Goal: Information Seeking & Learning: Understand process/instructions

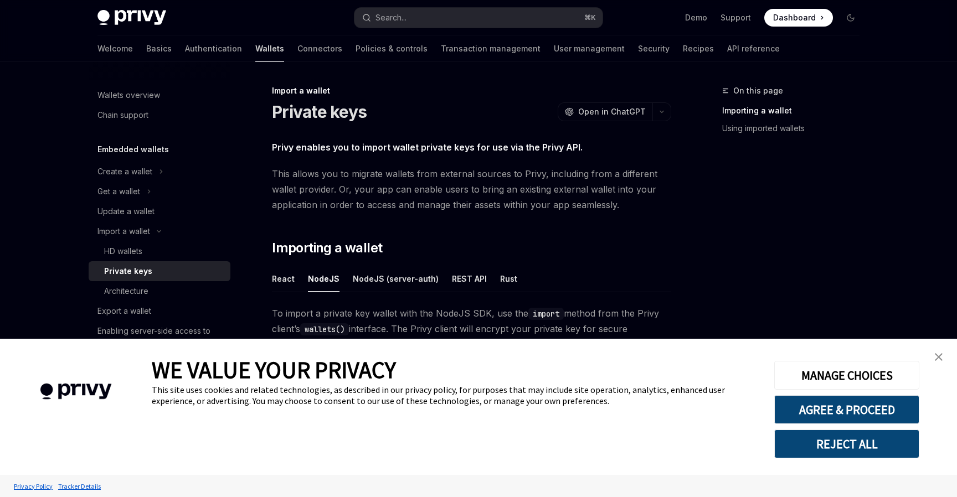
scroll to position [193, 0]
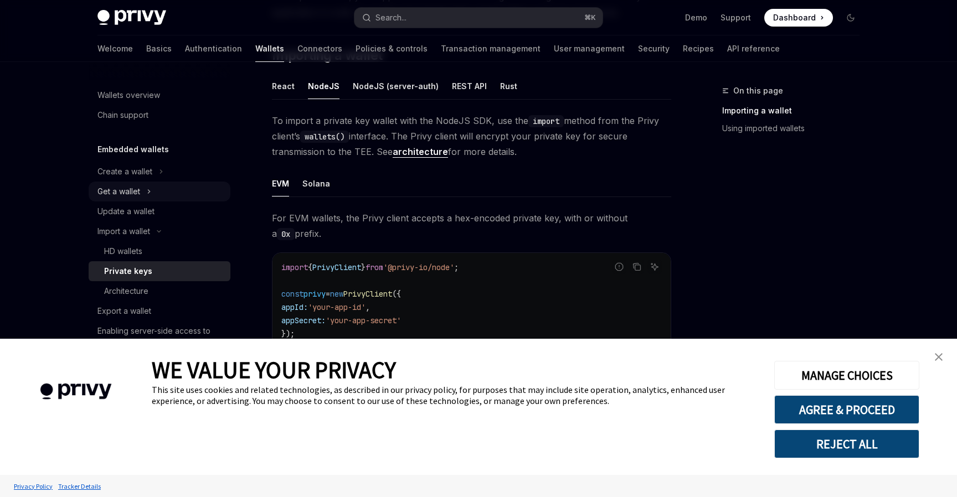
click at [137, 188] on div "Get a wallet" at bounding box center [118, 191] width 43 height 13
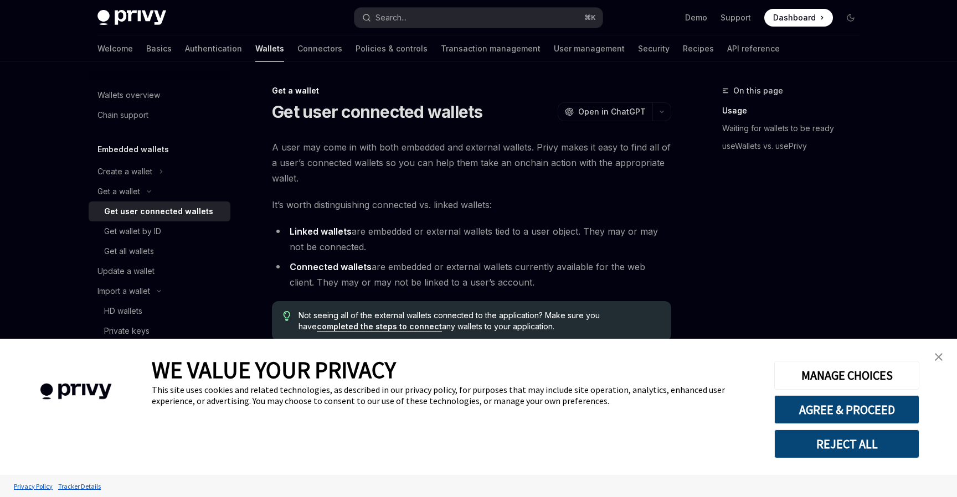
click at [943, 361] on link "close banner" at bounding box center [939, 357] width 22 height 22
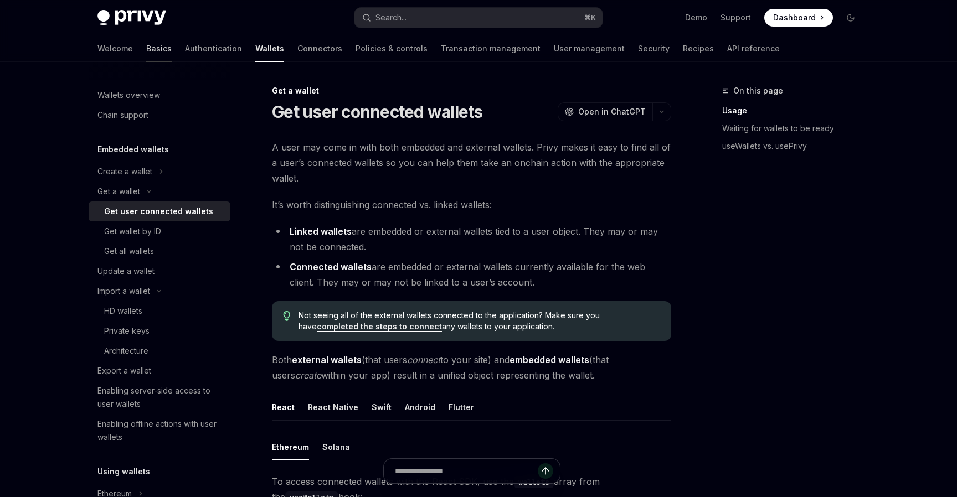
click at [146, 47] on link "Basics" at bounding box center [158, 48] width 25 height 27
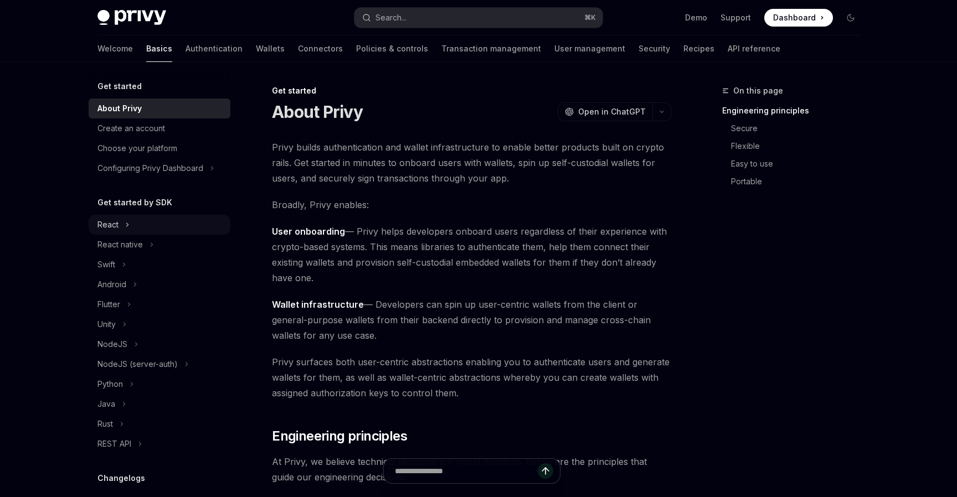
click at [139, 225] on button "React" at bounding box center [160, 225] width 142 height 20
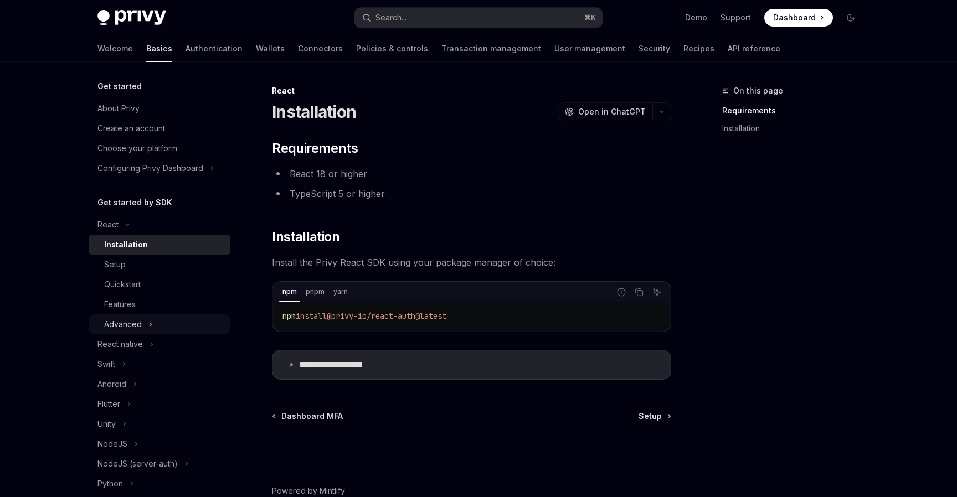
click at [162, 326] on button "Advanced" at bounding box center [160, 325] width 142 height 20
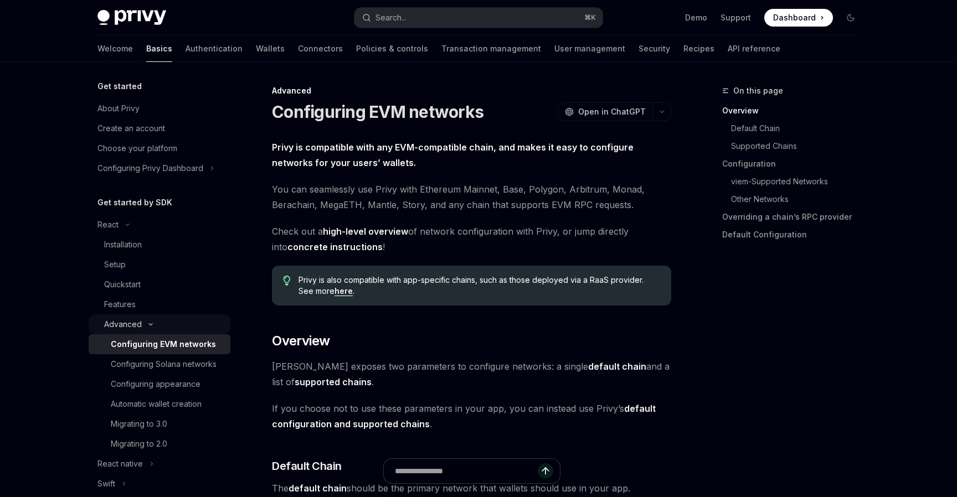
scroll to position [50, 0]
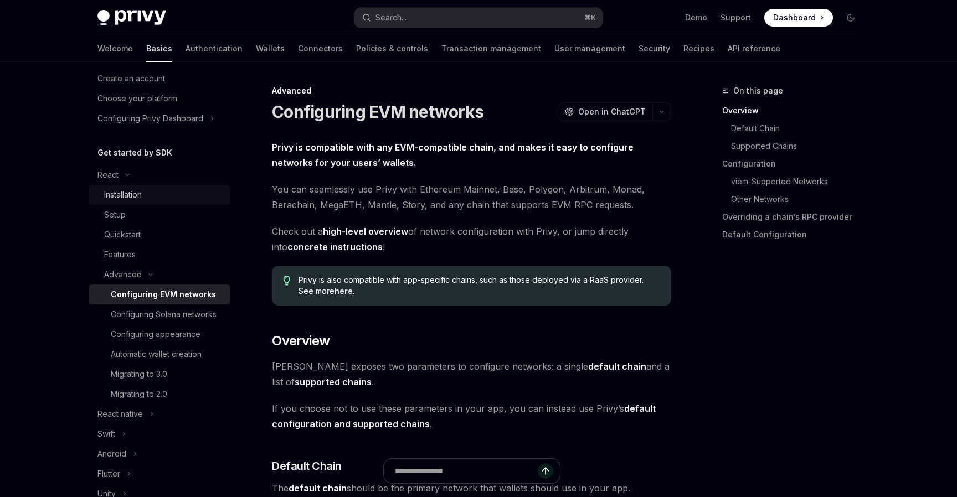
click at [136, 197] on div "Installation" at bounding box center [123, 194] width 38 height 13
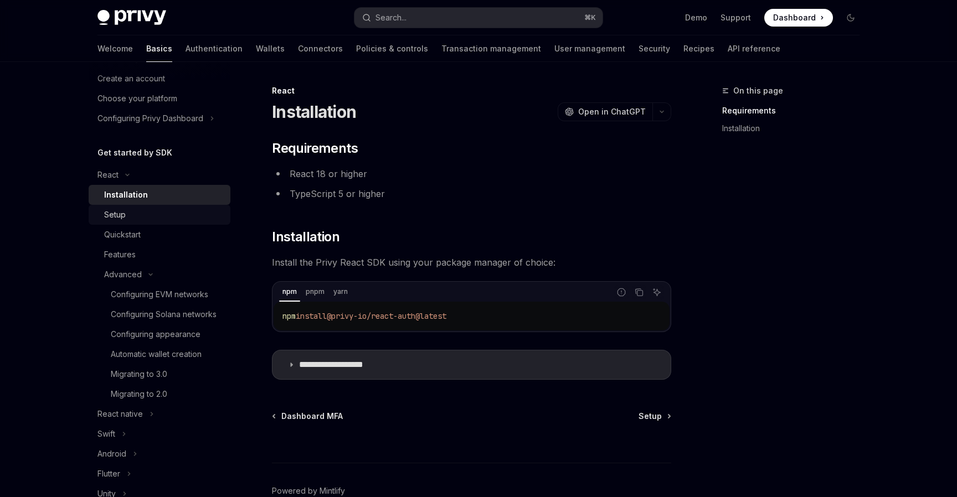
click at [137, 205] on link "Setup" at bounding box center [160, 215] width 142 height 20
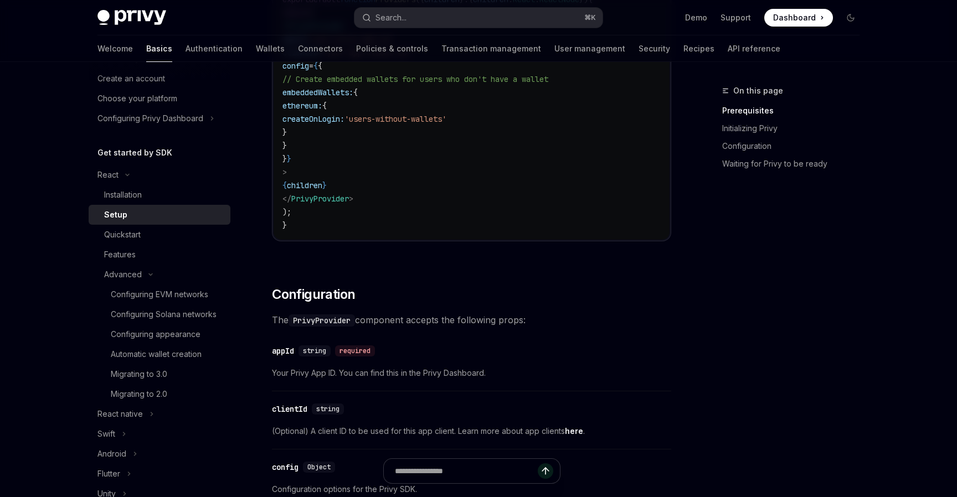
scroll to position [673, 0]
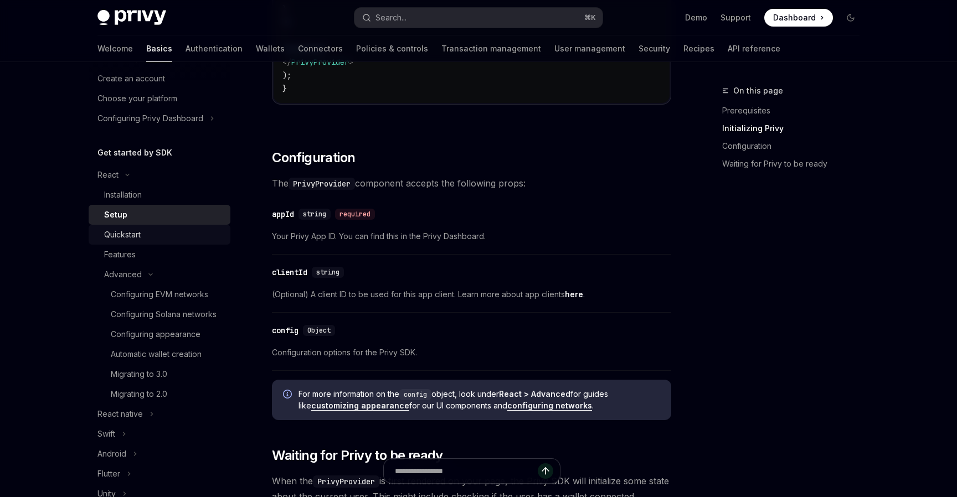
click at [125, 244] on link "Quickstart" at bounding box center [160, 235] width 142 height 20
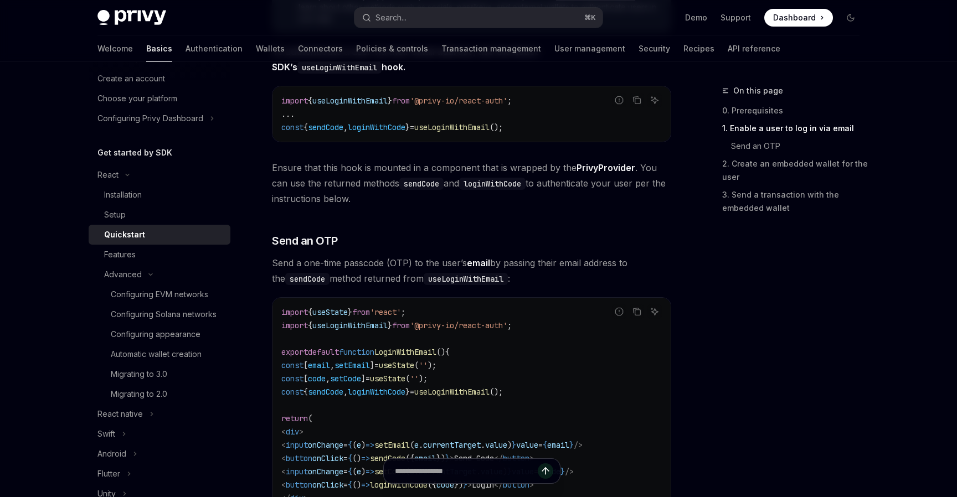
scroll to position [764, 0]
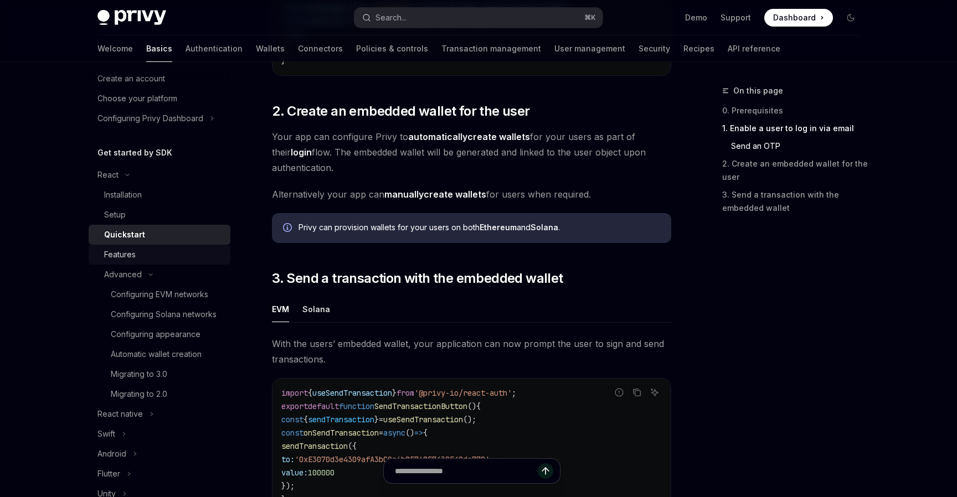
click at [163, 250] on div "Features" at bounding box center [164, 254] width 120 height 13
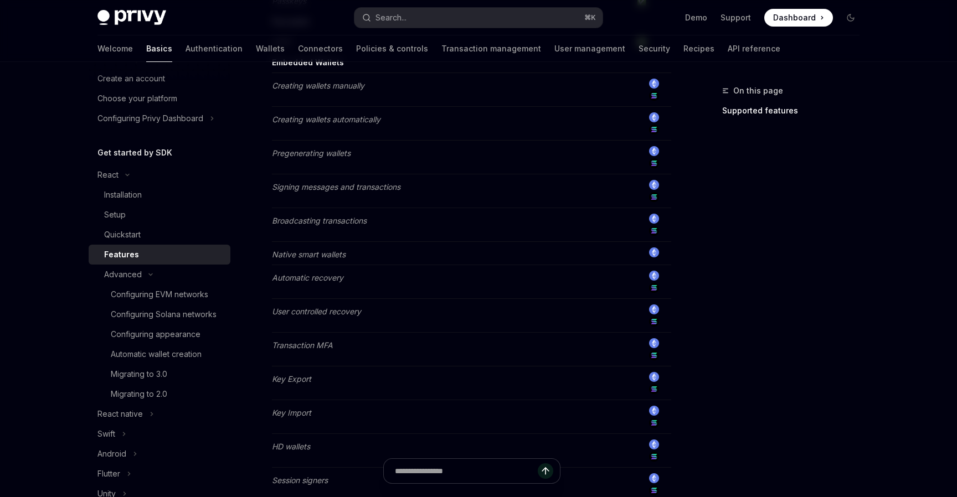
scroll to position [444, 0]
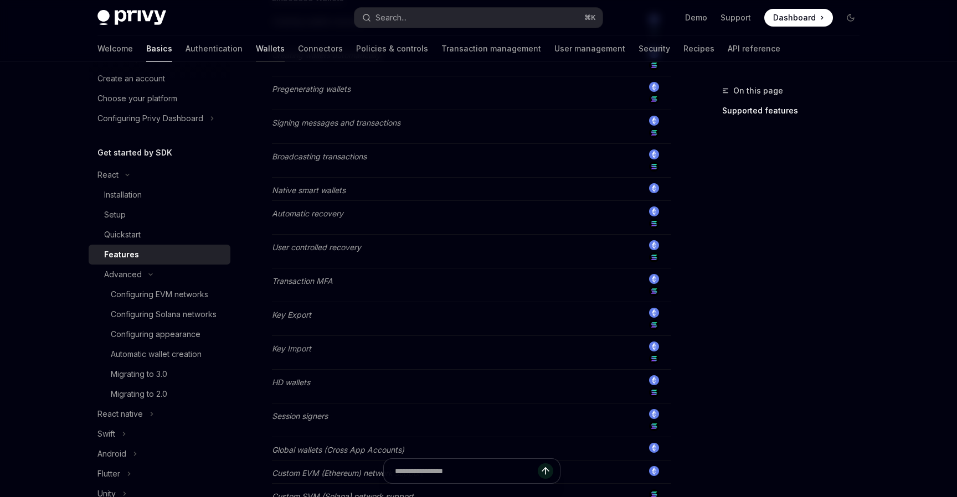
click at [256, 48] on link "Wallets" at bounding box center [270, 48] width 29 height 27
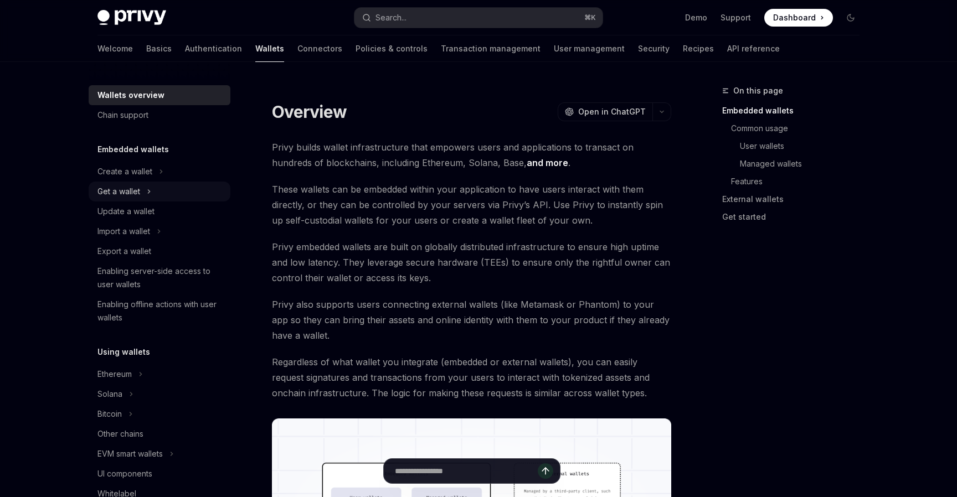
click at [129, 194] on div "Get a wallet" at bounding box center [118, 191] width 43 height 13
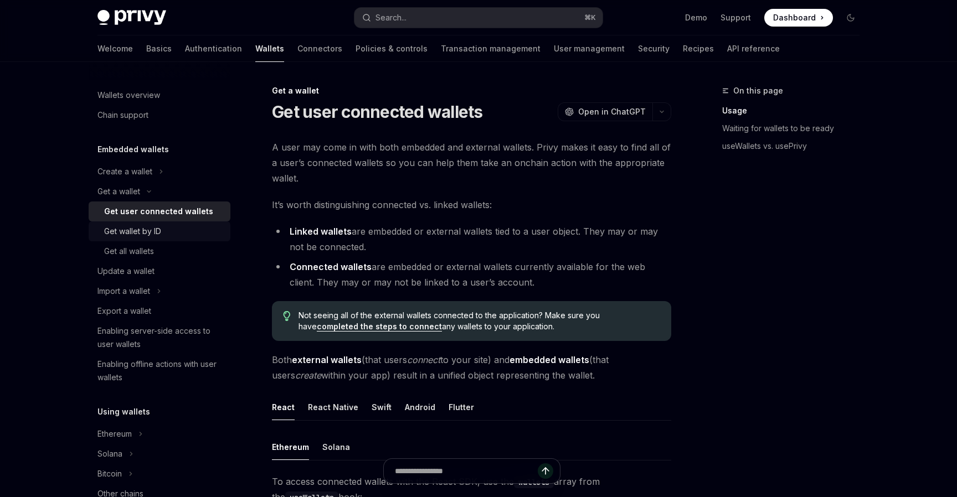
click at [141, 228] on div "Get wallet by ID" at bounding box center [132, 231] width 57 height 13
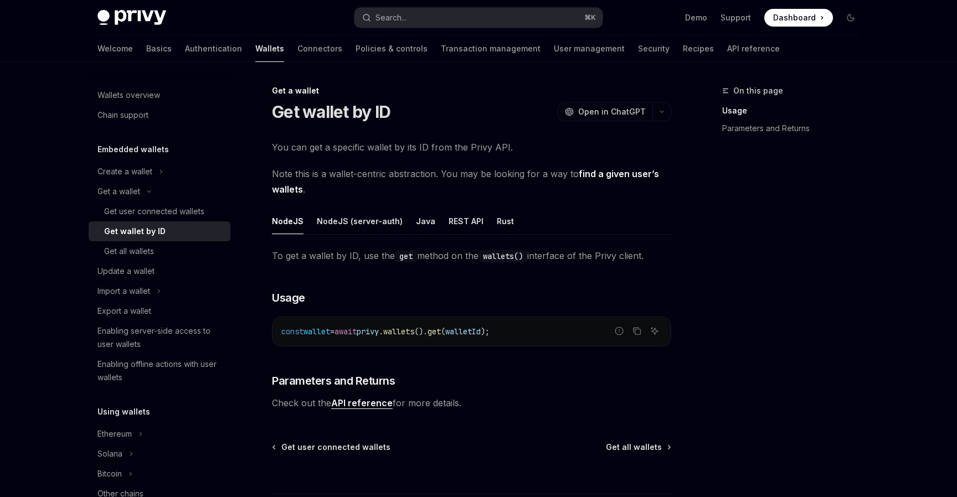
scroll to position [92, 0]
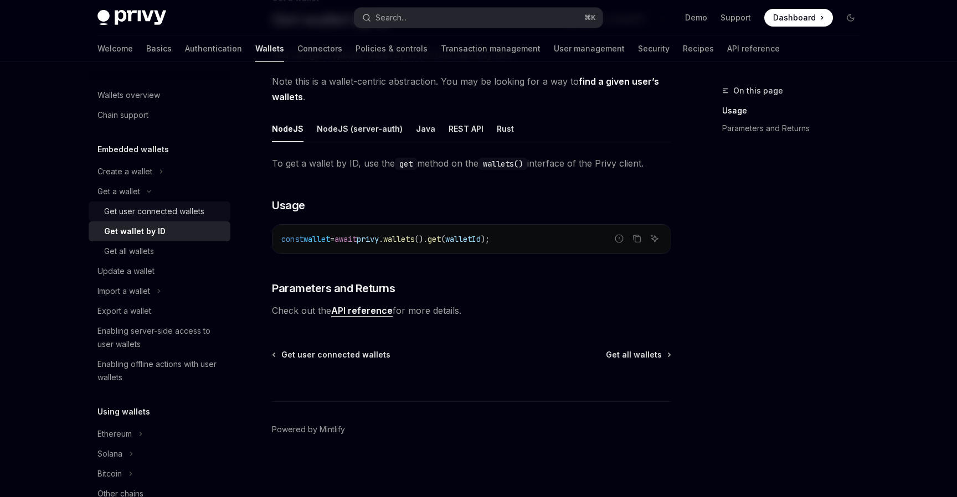
click at [162, 213] on div "Get user connected wallets" at bounding box center [154, 211] width 100 height 13
type textarea "*"
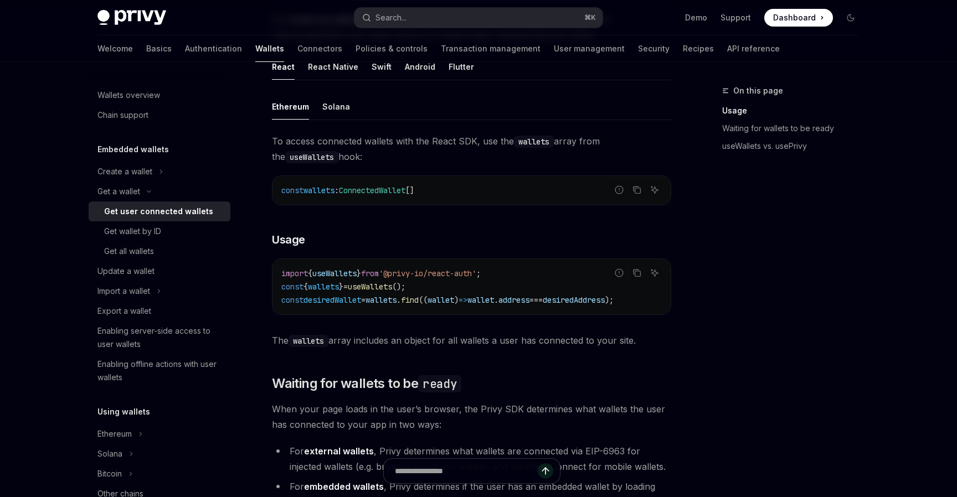
scroll to position [351, 0]
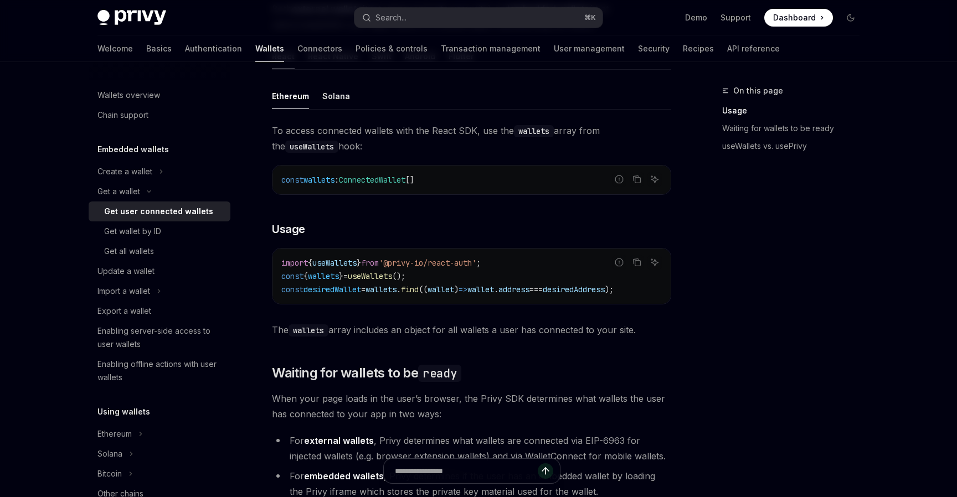
drag, startPoint x: 513, startPoint y: 311, endPoint x: 528, endPoint y: 311, distance: 15.5
click at [528, 311] on div "To access connected wallets with the React SDK, use the wallets array from the …" at bounding box center [471, 230] width 399 height 215
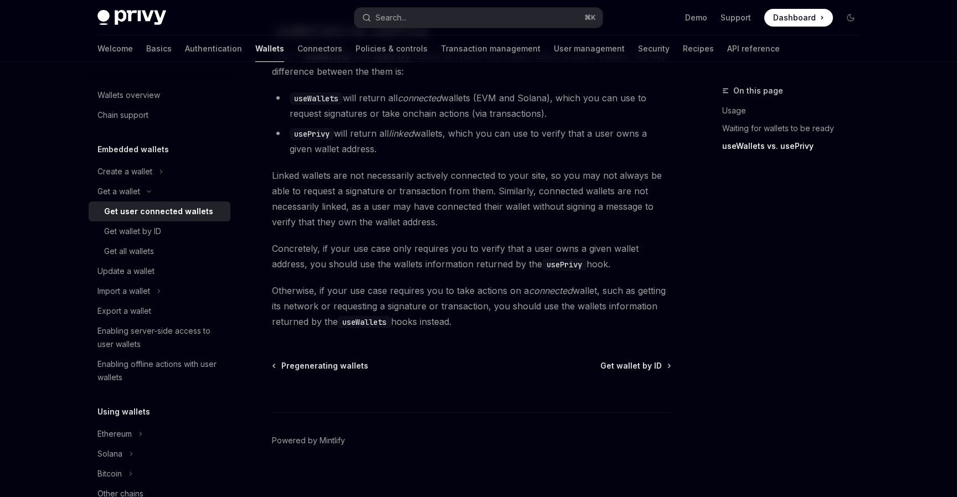
scroll to position [795, 0]
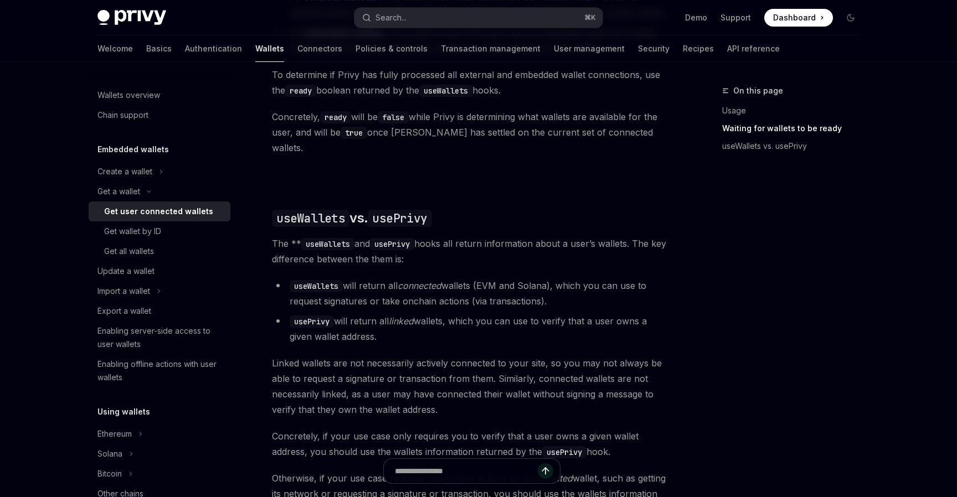
click at [325, 280] on code "useWallets" at bounding box center [316, 286] width 53 height 12
click at [315, 316] on code "usePrivy" at bounding box center [312, 322] width 44 height 12
click at [425, 323] on li "usePrivy will return all linked wallets, which you can use to verify that a use…" at bounding box center [471, 328] width 399 height 31
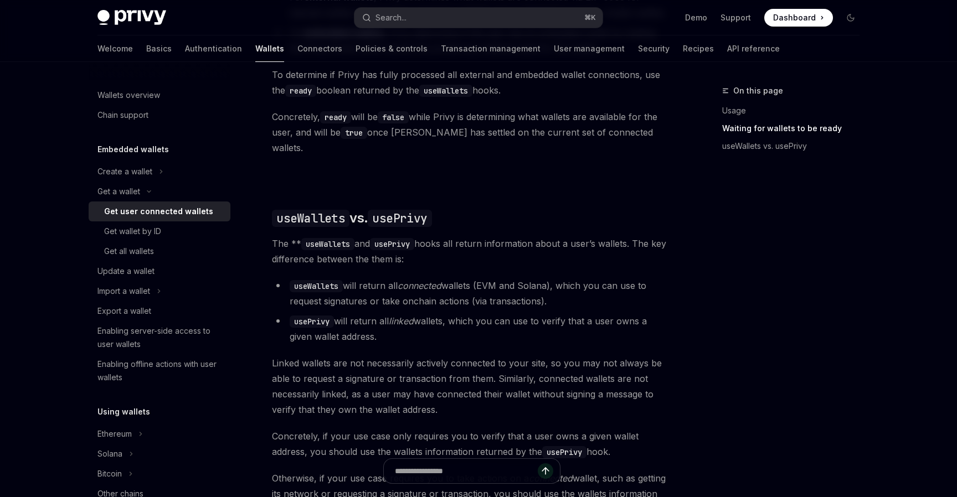
click at [425, 323] on li "usePrivy will return all linked wallets, which you can use to verify that a use…" at bounding box center [471, 328] width 399 height 31
